Goal: Share content: Share content

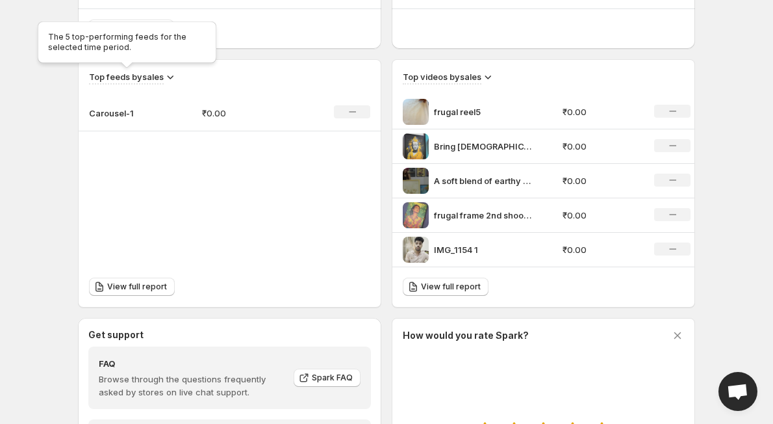
scroll to position [399, 0]
click at [91, 101] on td "Carousel-1" at bounding box center [135, 113] width 113 height 36
click at [101, 108] on p "Carousel-1" at bounding box center [121, 113] width 65 height 13
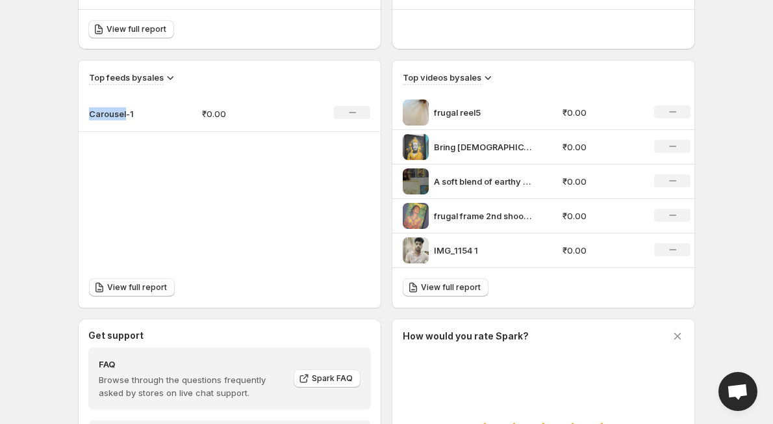
click at [101, 108] on p "Carousel-1" at bounding box center [121, 113] width 65 height 13
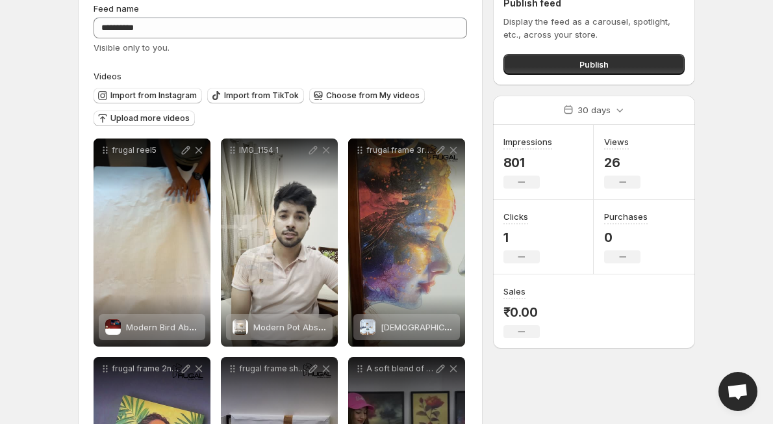
scroll to position [43, 0]
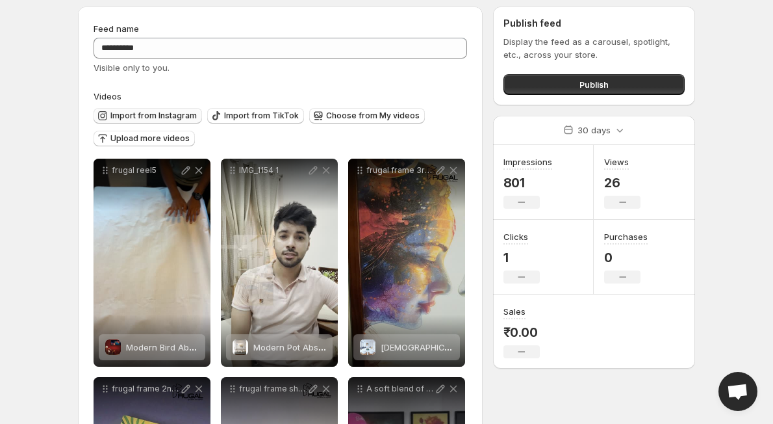
click at [158, 110] on button "Import from Instagram" at bounding box center [148, 116] width 108 height 16
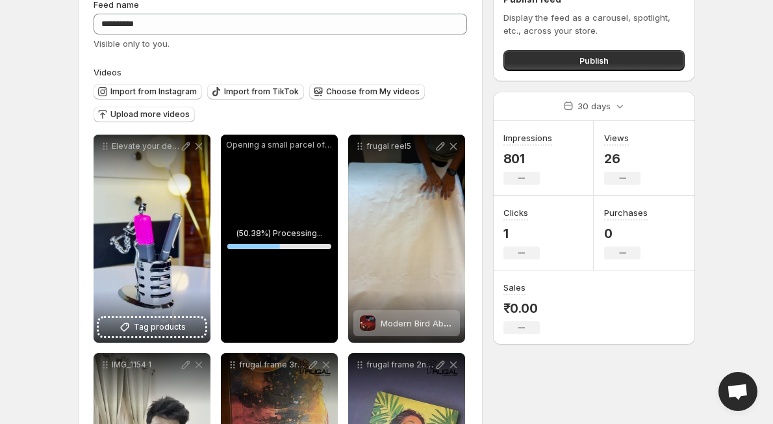
scroll to position [65, 0]
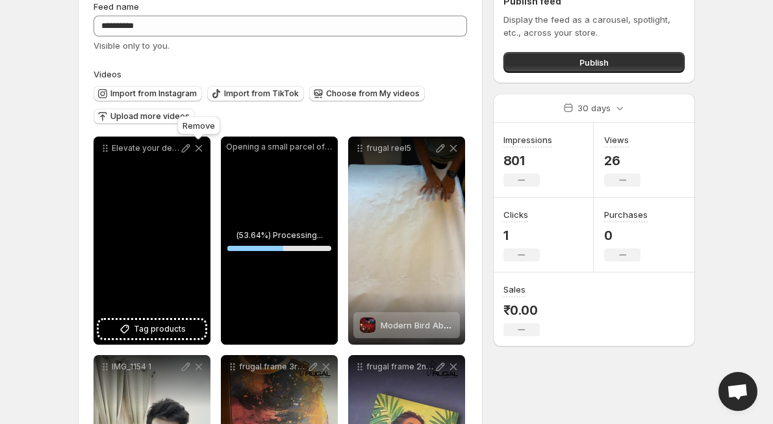
click at [199, 143] on icon at bounding box center [198, 148] width 13 height 13
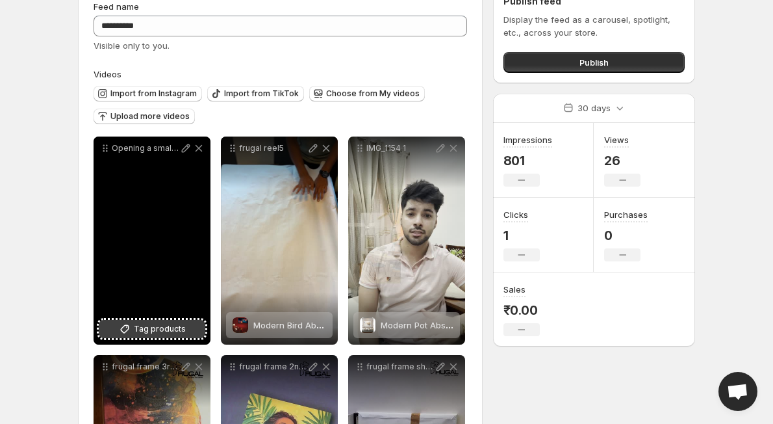
click at [145, 334] on span "Tag products" at bounding box center [160, 328] width 52 height 13
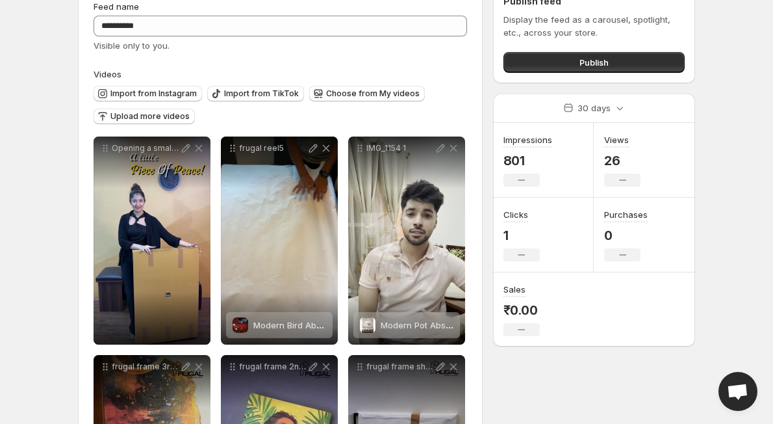
scroll to position [0, 0]
